Goal: Navigation & Orientation: Understand site structure

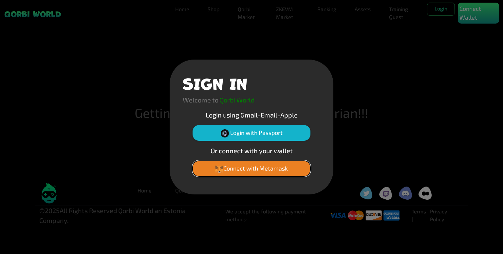
click at [252, 168] on button "Connect with Metamask" at bounding box center [252, 169] width 118 height 16
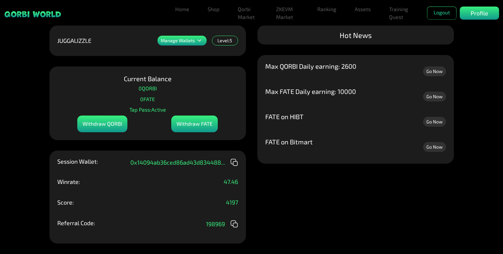
click at [187, 43] on p "Manage Wallets" at bounding box center [178, 40] width 34 height 5
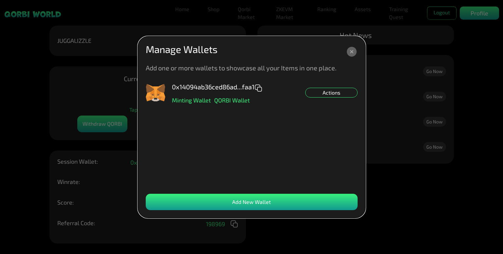
click at [345, 92] on div "Actions" at bounding box center [331, 93] width 52 height 10
click at [349, 56] on icon at bounding box center [352, 52] width 12 height 12
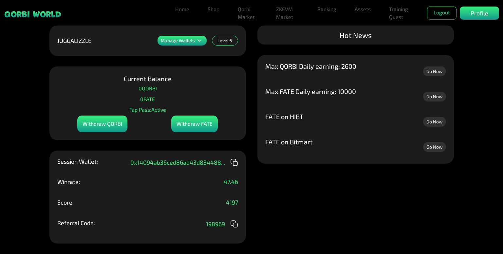
click at [476, 6] on div "Home Shop Qorbi Market ZKEVM Market Ranking Assets Assets Bundles Forge Burn Eg…" at bounding box center [336, 13] width 327 height 21
click at [366, 8] on link "Assets" at bounding box center [362, 9] width 21 height 13
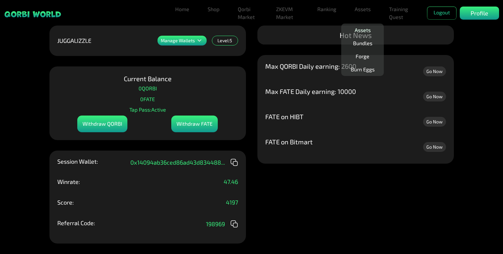
click at [364, 32] on link "Assets" at bounding box center [362, 30] width 21 height 13
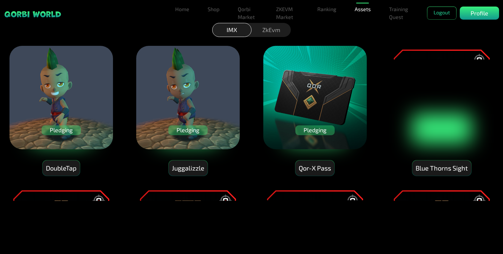
scroll to position [22, 0]
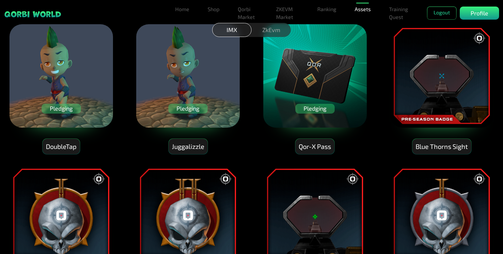
click at [276, 30] on div "ZkEvm" at bounding box center [271, 30] width 39 height 14
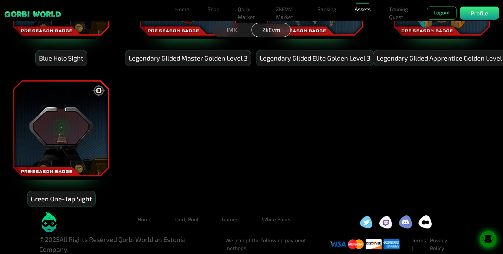
scroll to position [0, 0]
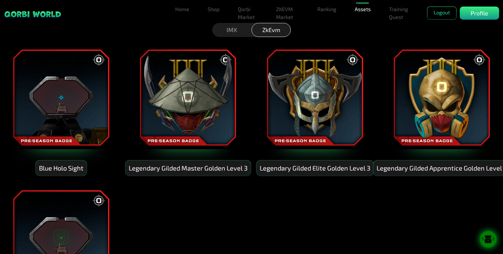
click at [223, 33] on div "IMX" at bounding box center [231, 30] width 39 height 14
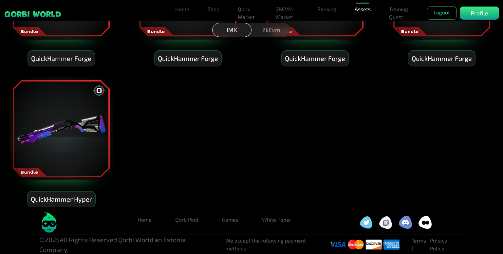
scroll to position [4345, 0]
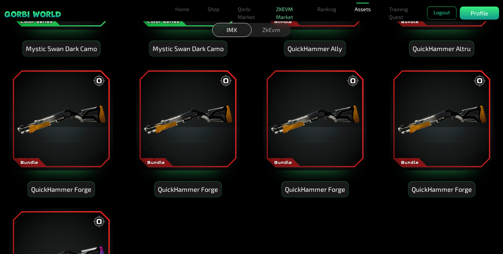
click at [282, 12] on link "ZKEVM Market" at bounding box center [287, 13] width 28 height 21
click at [485, 12] on p "Profile" at bounding box center [480, 13] width 18 height 9
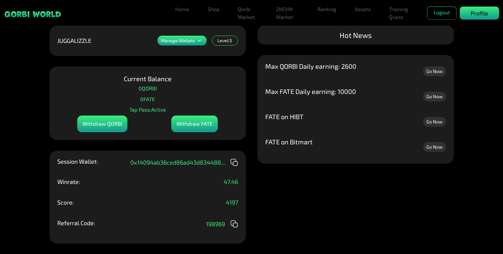
click at [475, 12] on p "Profile" at bounding box center [480, 13] width 18 height 9
click at [158, 113] on p "Tap Pass: Active" at bounding box center [147, 110] width 37 height 10
click at [212, 11] on link "Shop" at bounding box center [213, 9] width 17 height 13
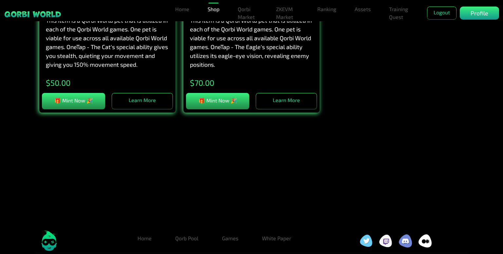
scroll to position [1119, 0]
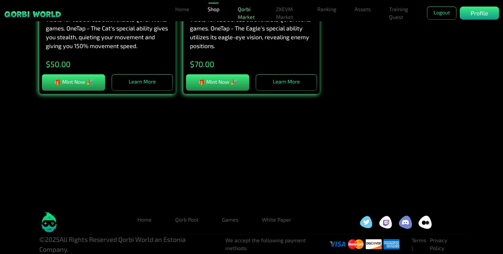
click at [259, 14] on link "Qorbi Market" at bounding box center [247, 13] width 25 height 21
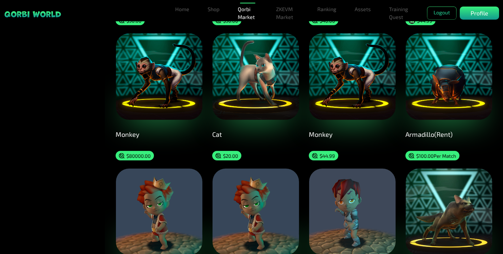
scroll to position [1331, 0]
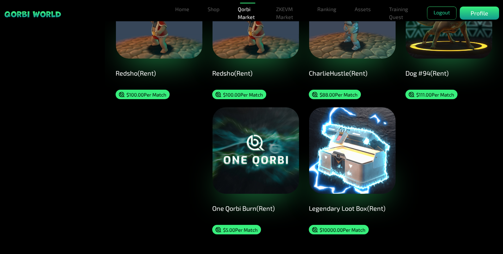
click at [244, 155] on img at bounding box center [256, 150] width 86 height 86
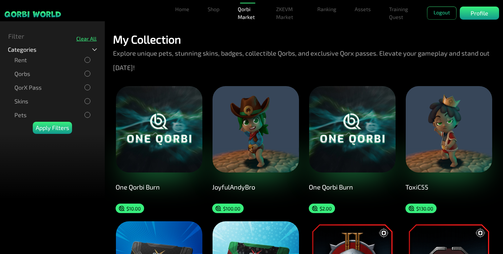
click at [145, 38] on p "My Collection" at bounding box center [147, 39] width 68 height 13
click at [256, 137] on img at bounding box center [256, 129] width 86 height 86
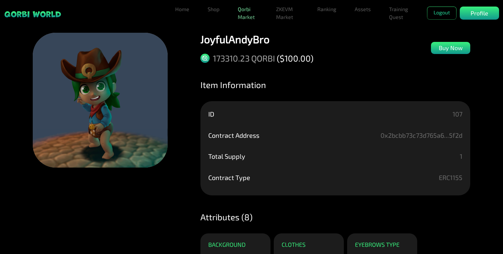
click at [256, 19] on link "Qorbi Market" at bounding box center [247, 13] width 25 height 21
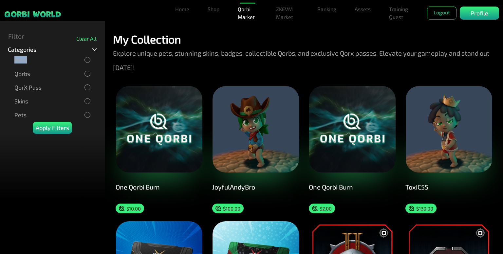
click at [93, 57] on div "Categories Rent Qorbs QorX Pass Skins Pets" at bounding box center [52, 84] width 105 height 76
click at [94, 49] on icon at bounding box center [94, 49] width 5 height 3
click at [100, 53] on div "Categories Rent Qorbs QorX Pass Skins Pets" at bounding box center [52, 84] width 105 height 76
click at [94, 50] on icon at bounding box center [94, 49] width 5 height 3
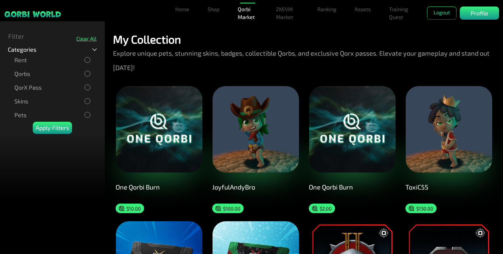
drag, startPoint x: 162, startPoint y: 33, endPoint x: 173, endPoint y: 43, distance: 14.1
click at [167, 34] on p "My Collection" at bounding box center [147, 39] width 68 height 13
click at [173, 43] on p "My Collection" at bounding box center [147, 39] width 68 height 13
click at [173, 44] on p "My Collection" at bounding box center [147, 39] width 68 height 13
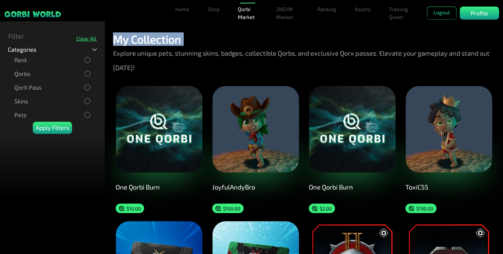
click at [173, 44] on p "My Collection" at bounding box center [147, 39] width 68 height 13
click at [286, 11] on link "ZKEVM Market" at bounding box center [287, 13] width 28 height 21
click at [335, 8] on link "Ranking" at bounding box center [327, 9] width 24 height 13
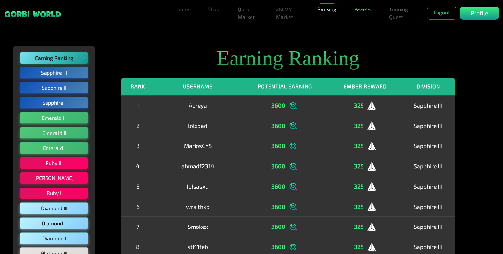
click at [363, 10] on link "Assets" at bounding box center [362, 9] width 21 height 13
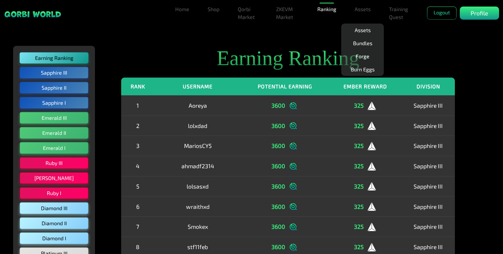
click at [362, 57] on link "Forge" at bounding box center [362, 56] width 19 height 13
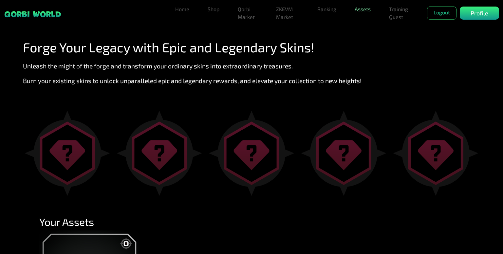
click at [362, 8] on link "Assets" at bounding box center [362, 9] width 21 height 13
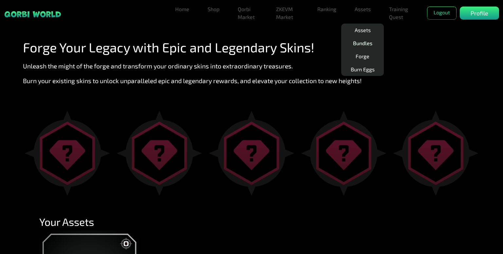
click at [362, 46] on link "Bundles" at bounding box center [362, 43] width 25 height 13
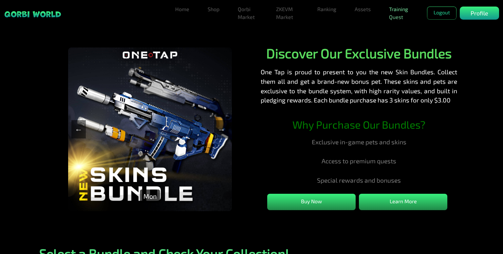
click at [394, 15] on link "Training Quest" at bounding box center [400, 13] width 28 height 21
